Goal: Task Accomplishment & Management: Use online tool/utility

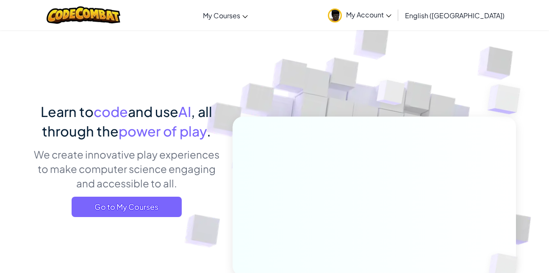
click at [0, 0] on link "CodeCombat Classroom" at bounding box center [0, 0] width 0 height 0
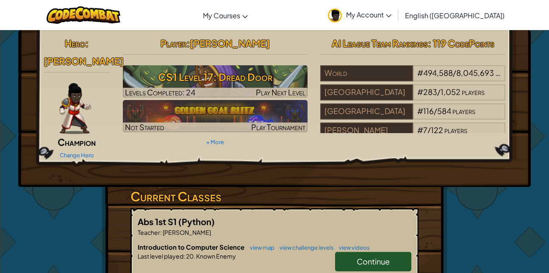
click at [251, 76] on h3 "CS1 Level 17: Dread Door" at bounding box center [215, 76] width 185 height 19
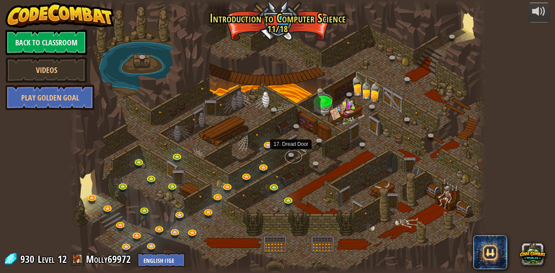
click at [288, 155] on link at bounding box center [293, 156] width 17 height 13
